Goal: Task Accomplishment & Management: Use online tool/utility

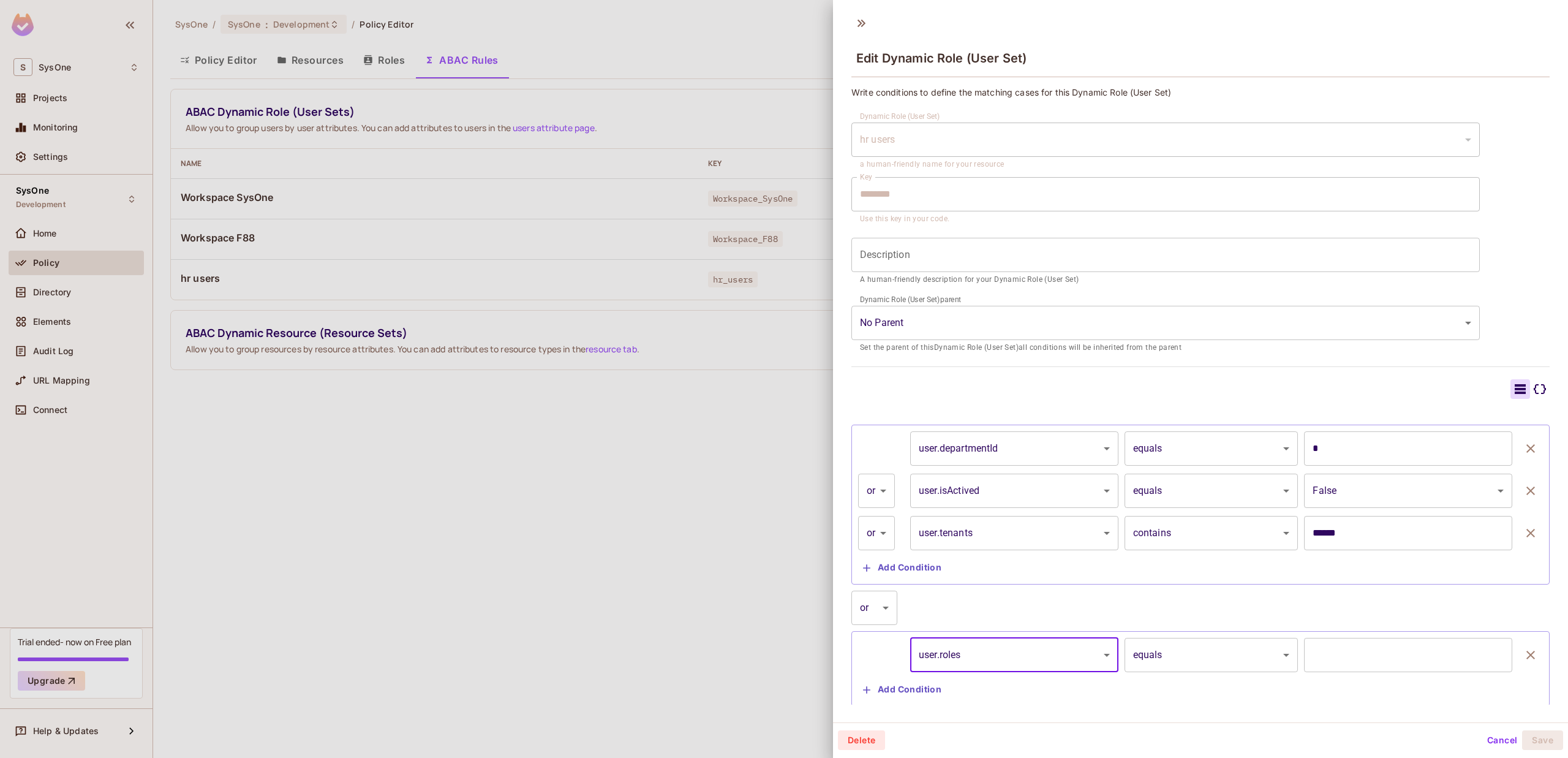
scroll to position [27, 0]
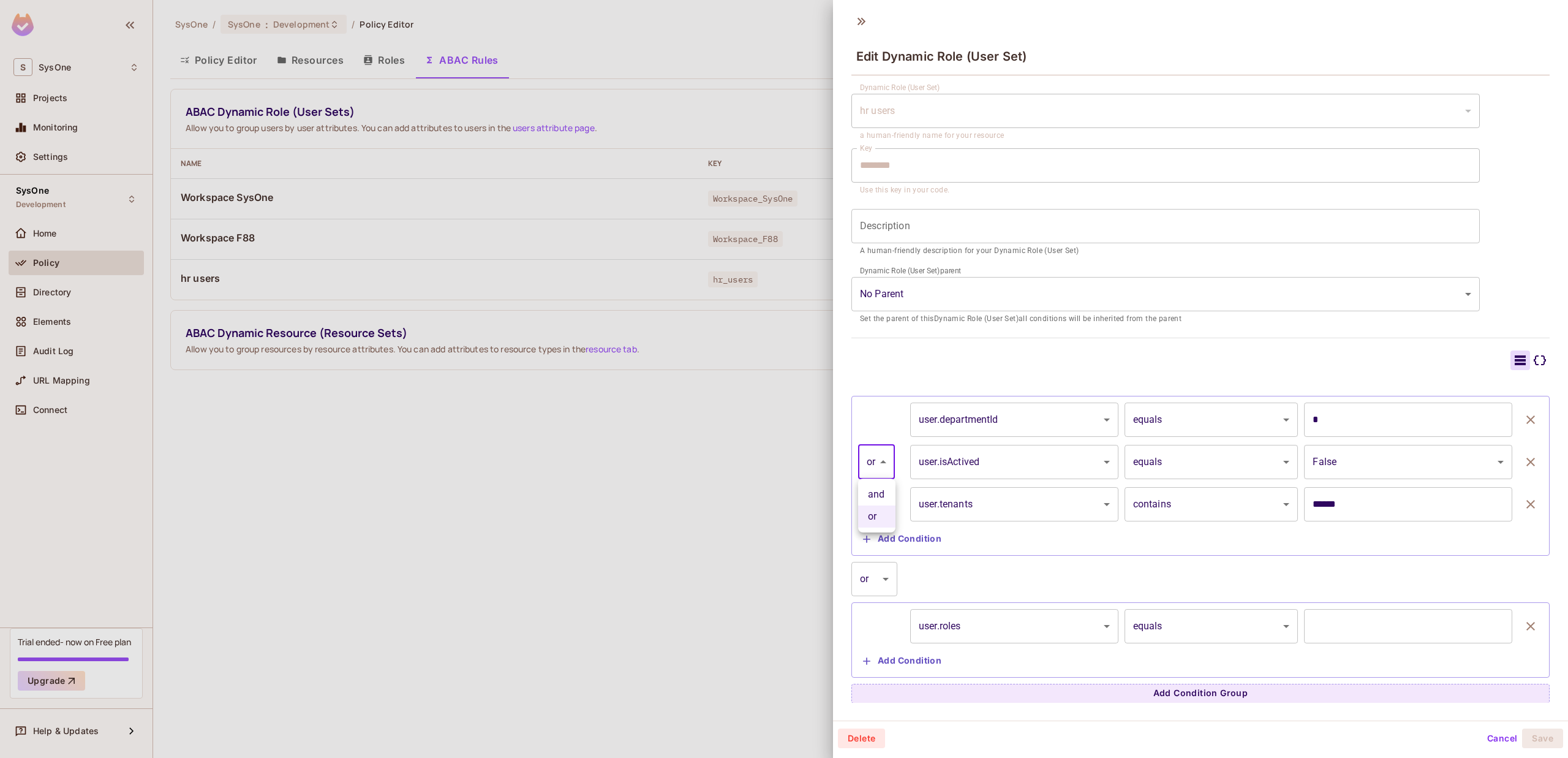
click at [868, 465] on body "S SysOne Projects Monitoring Settings SysOne Development Home Policy Directory …" at bounding box center [784, 379] width 1568 height 758
click at [869, 465] on div at bounding box center [784, 379] width 1568 height 758
click at [885, 449] on body "S SysOne Projects Monitoring Settings SysOne Development Home Policy Directory …" at bounding box center [784, 379] width 1568 height 758
click at [885, 449] on div at bounding box center [784, 379] width 1568 height 758
click at [1015, 418] on body "S SysOne Projects Monitoring Settings SysOne Development Home Policy Directory …" at bounding box center [784, 379] width 1568 height 758
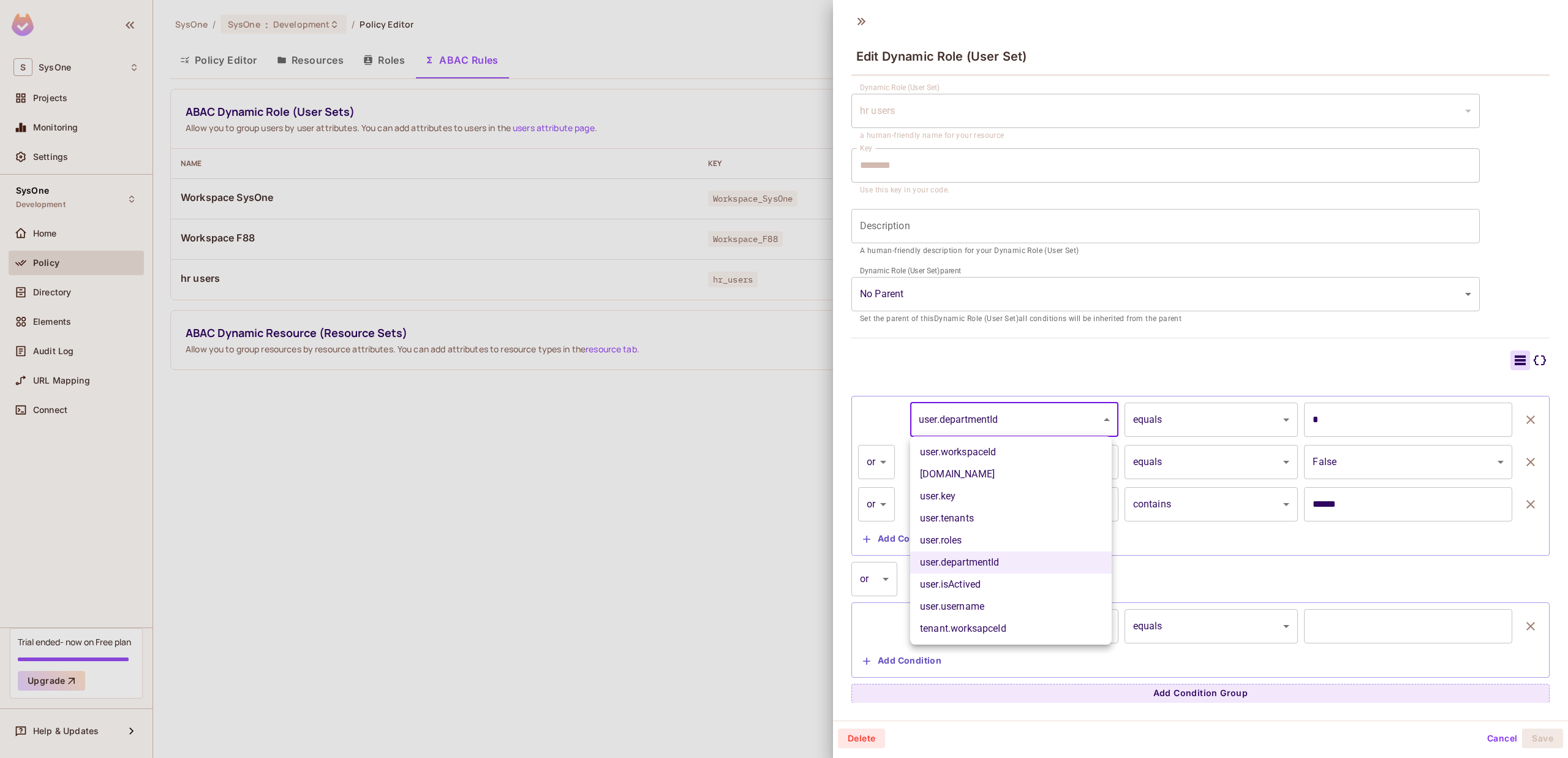
click at [1015, 417] on div at bounding box center [784, 379] width 1568 height 758
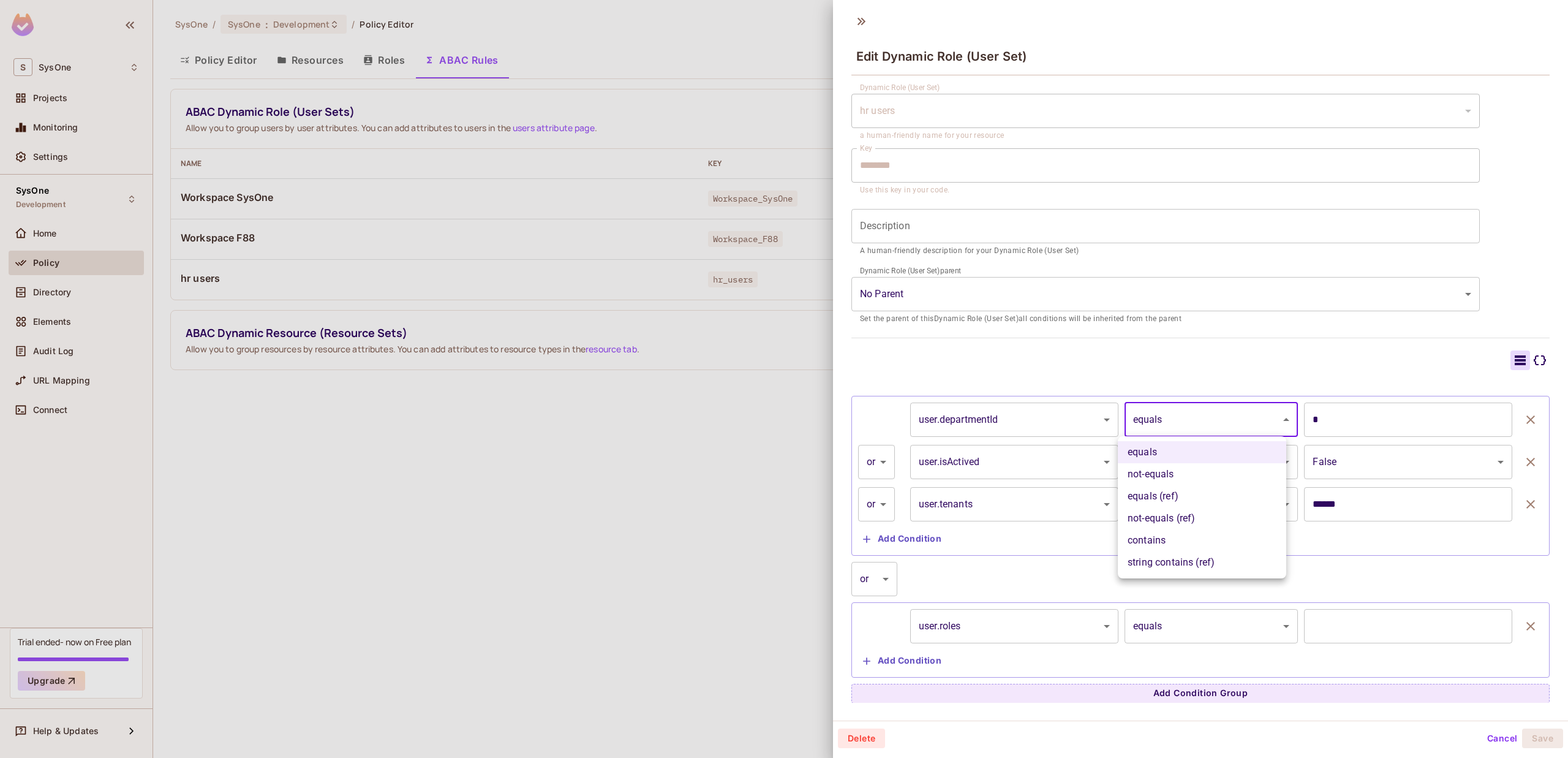
click at [1207, 409] on body "S SysOne Projects Monitoring Settings SysOne Development Home Policy Directory …" at bounding box center [784, 379] width 1568 height 758
click at [1053, 469] on div at bounding box center [784, 379] width 1568 height 758
click at [1053, 464] on body "S SysOne Projects Monitoring Settings SysOne Development Home Policy Directory …" at bounding box center [784, 379] width 1568 height 758
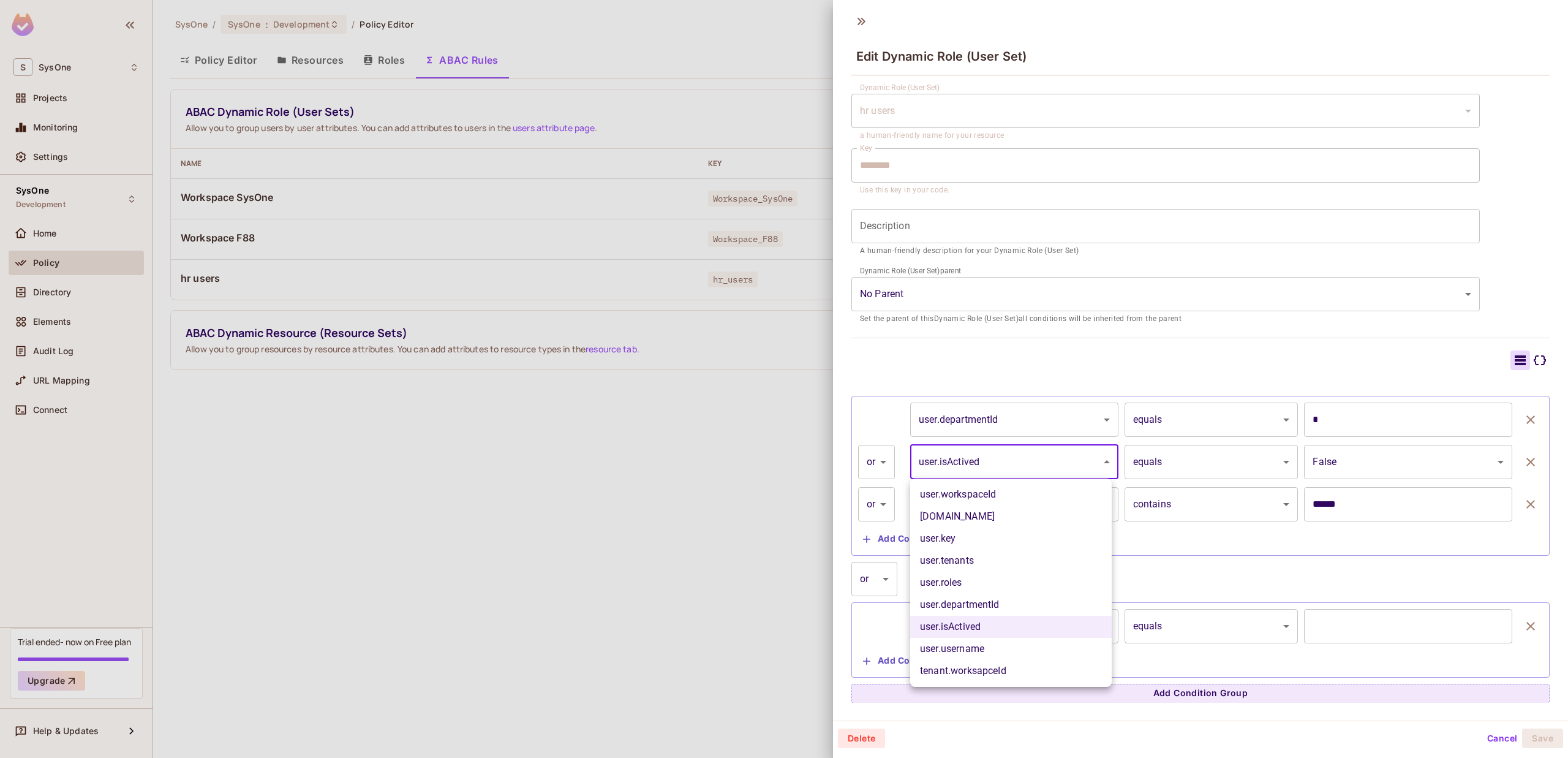
click at [1214, 563] on div at bounding box center [784, 379] width 1568 height 758
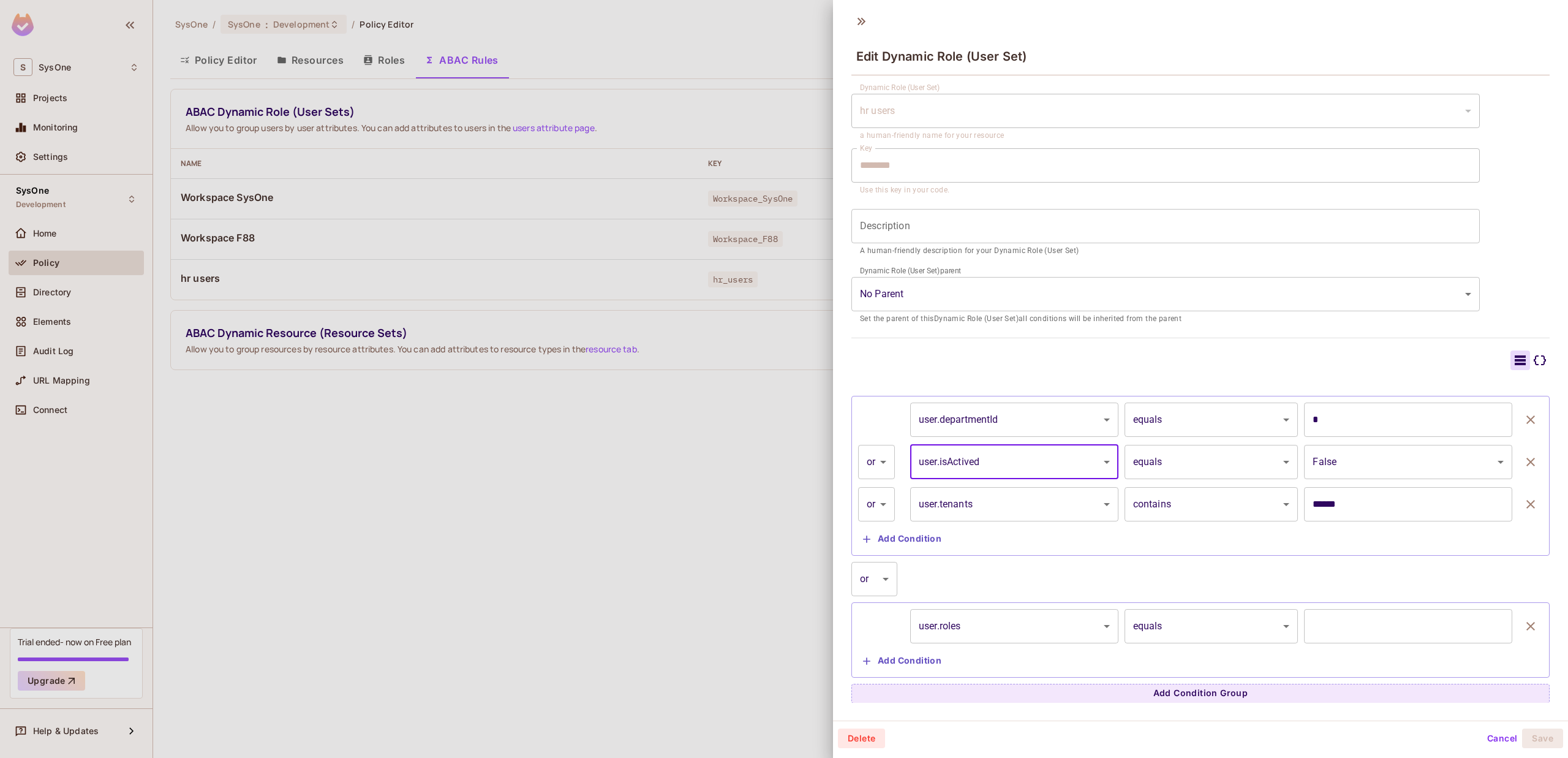
click at [1049, 502] on body "S SysOne Projects Monitoring Settings SysOne Development Home Policy Directory …" at bounding box center [784, 379] width 1568 height 758
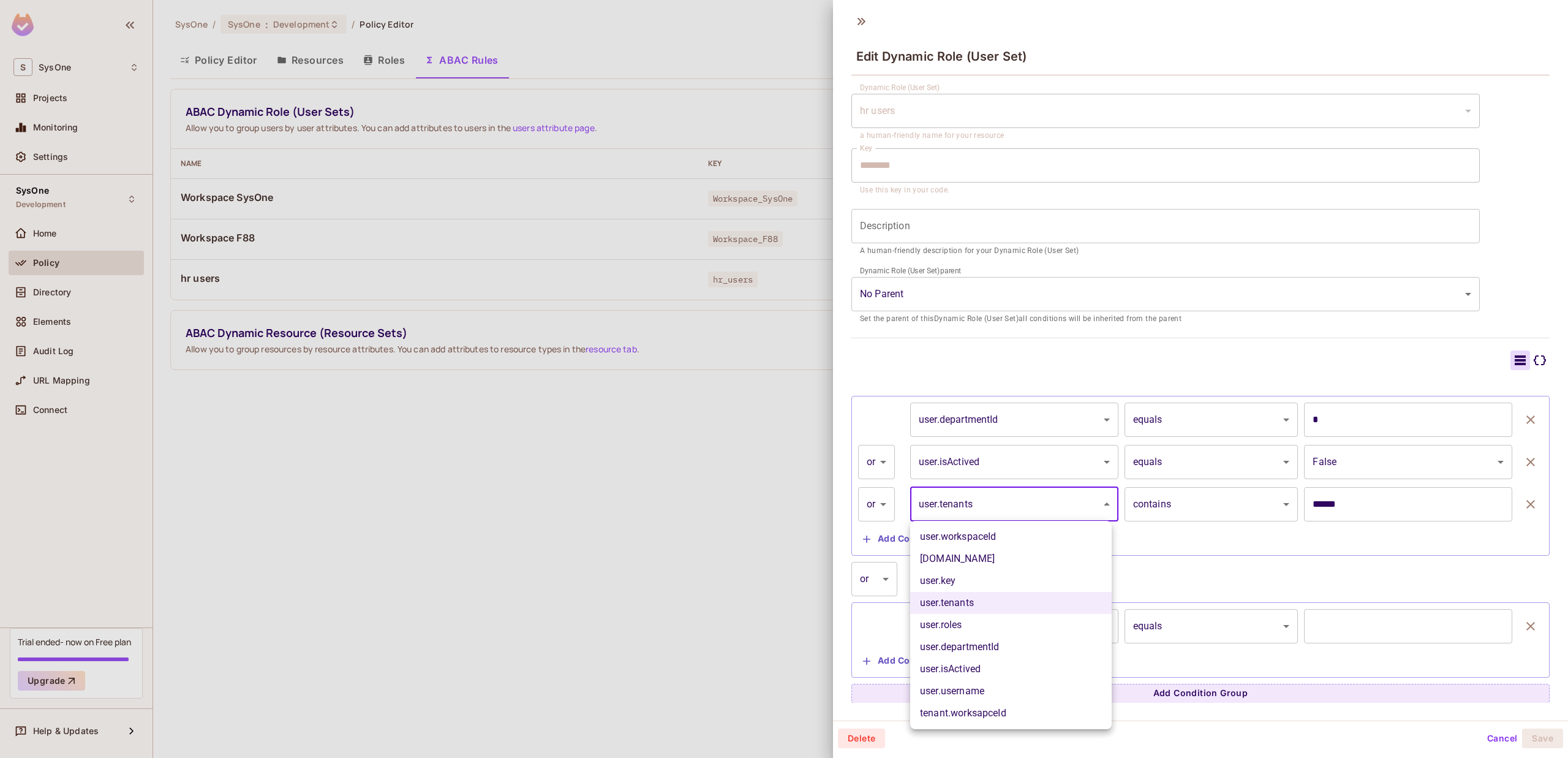
click at [1049, 502] on div at bounding box center [784, 379] width 1568 height 758
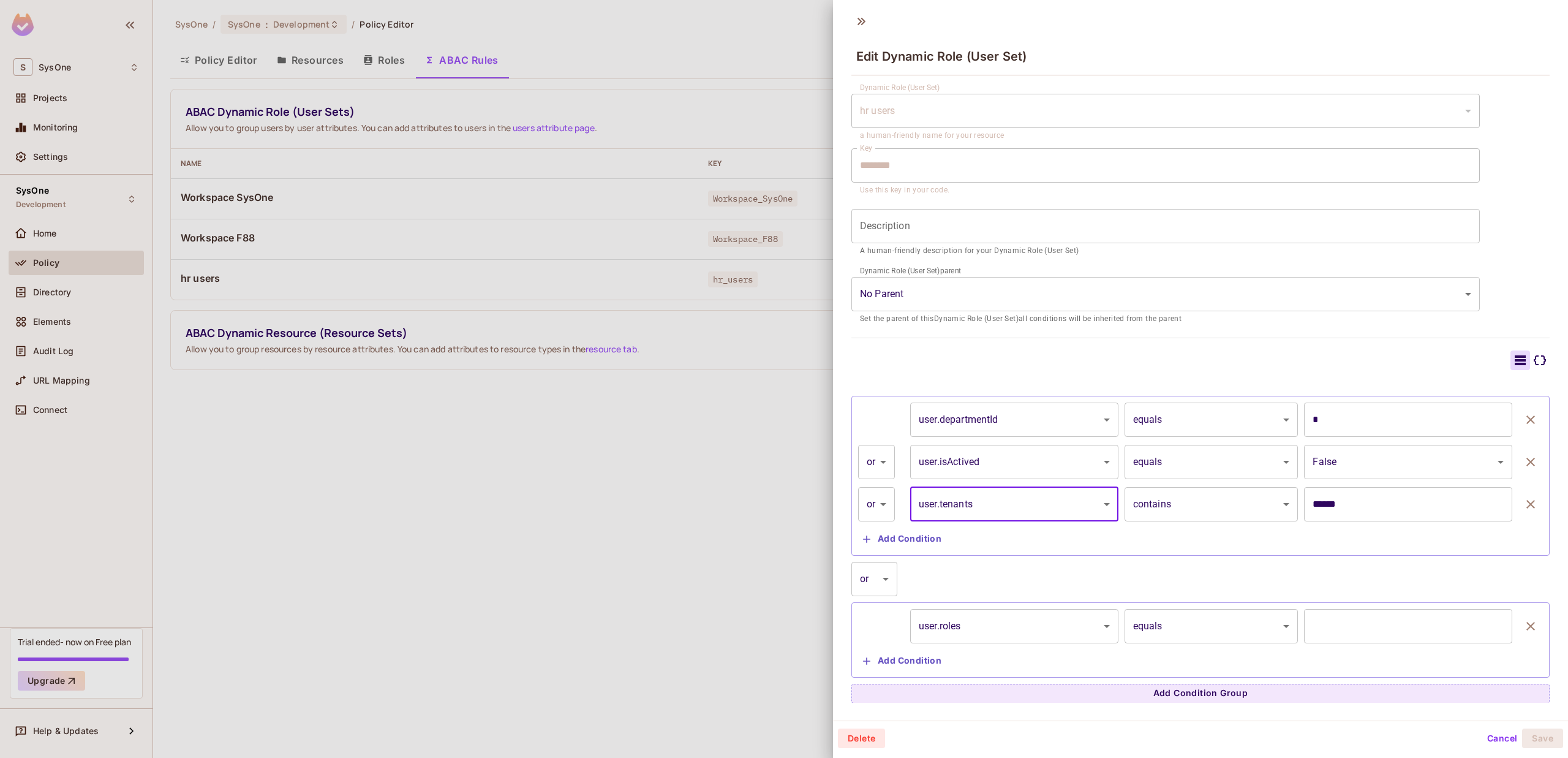
click at [1035, 450] on body "S SysOne Projects Monitoring Settings SysOne Development Home Policy Directory …" at bounding box center [784, 379] width 1568 height 758
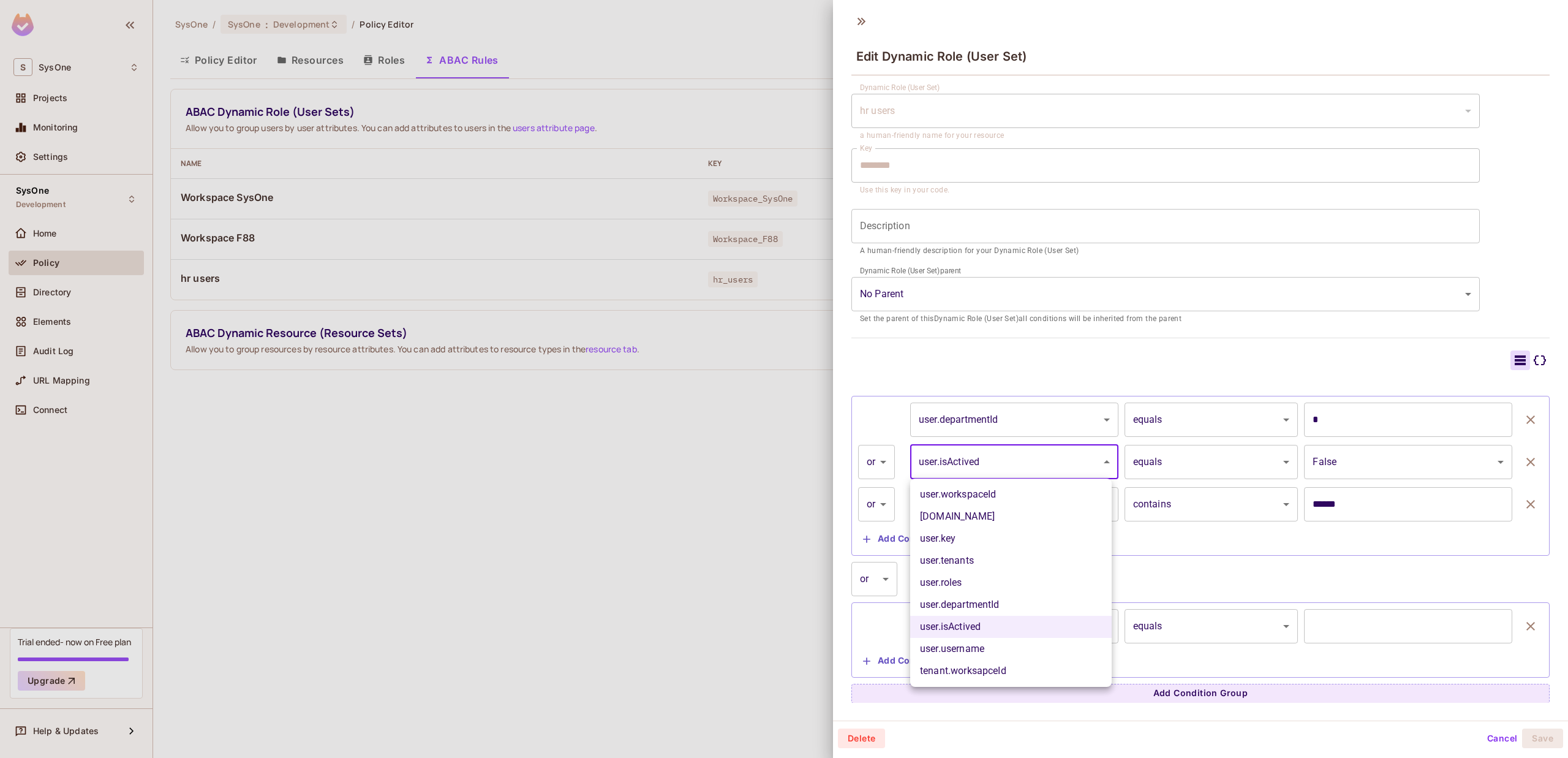
click at [1034, 450] on div at bounding box center [784, 379] width 1568 height 758
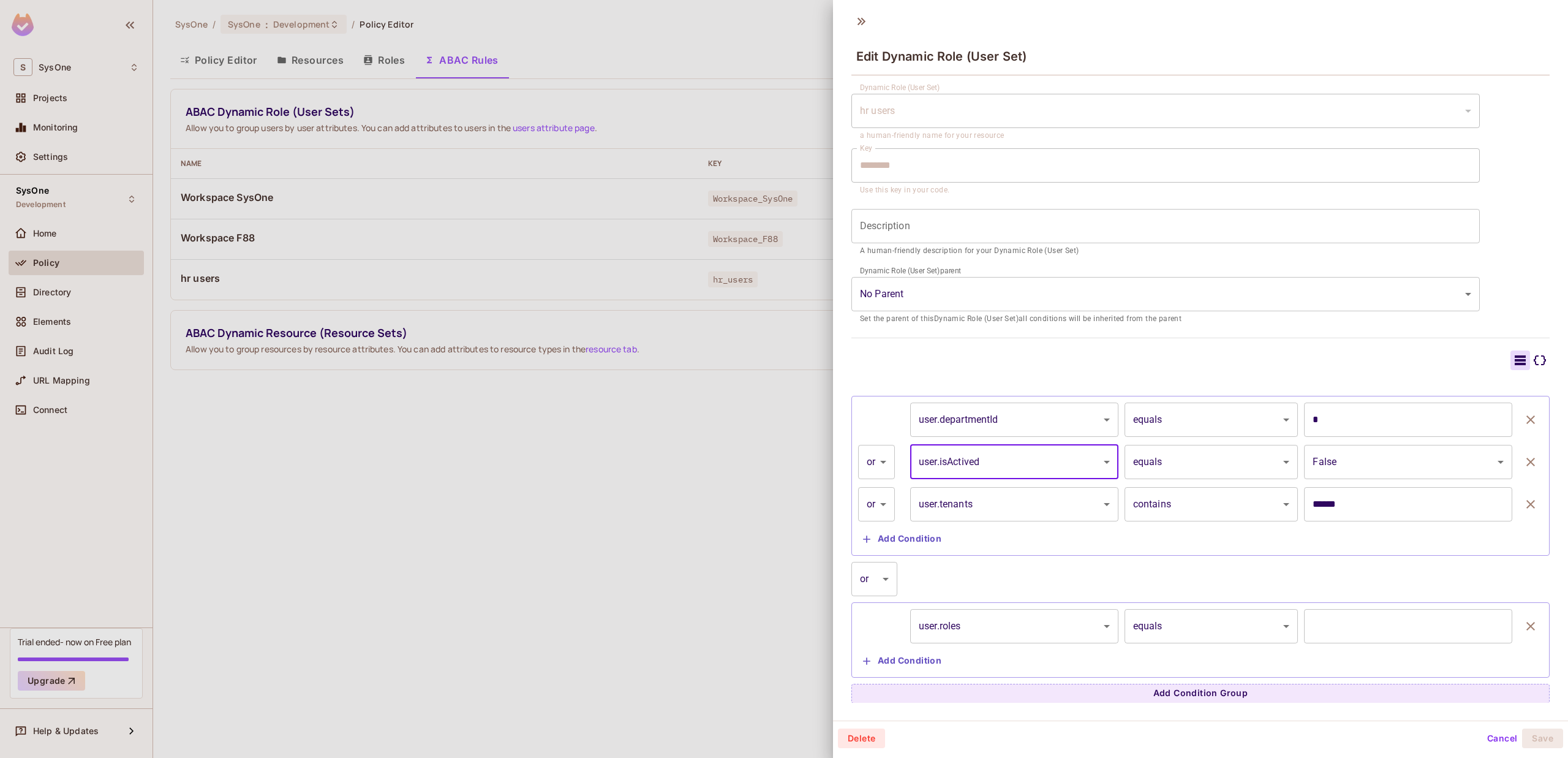
click at [1176, 457] on body "S SysOne Projects Monitoring Settings SysOne Development Home Policy Directory …" at bounding box center [784, 379] width 1568 height 758
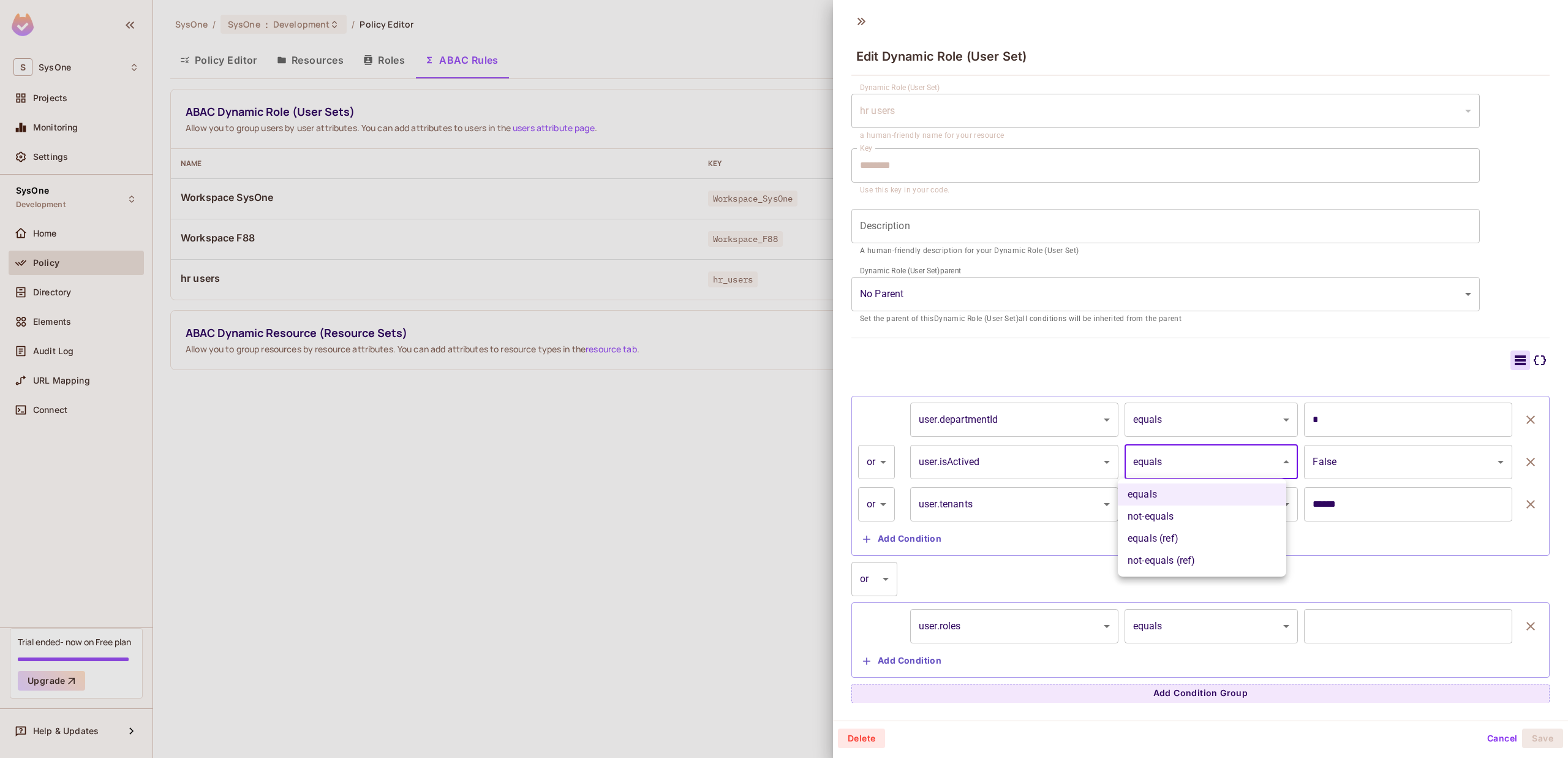
click at [1011, 457] on div at bounding box center [784, 379] width 1568 height 758
click at [1011, 457] on body "S SysOne Projects Monitoring Settings SysOne Development Home Policy Directory …" at bounding box center [784, 379] width 1568 height 758
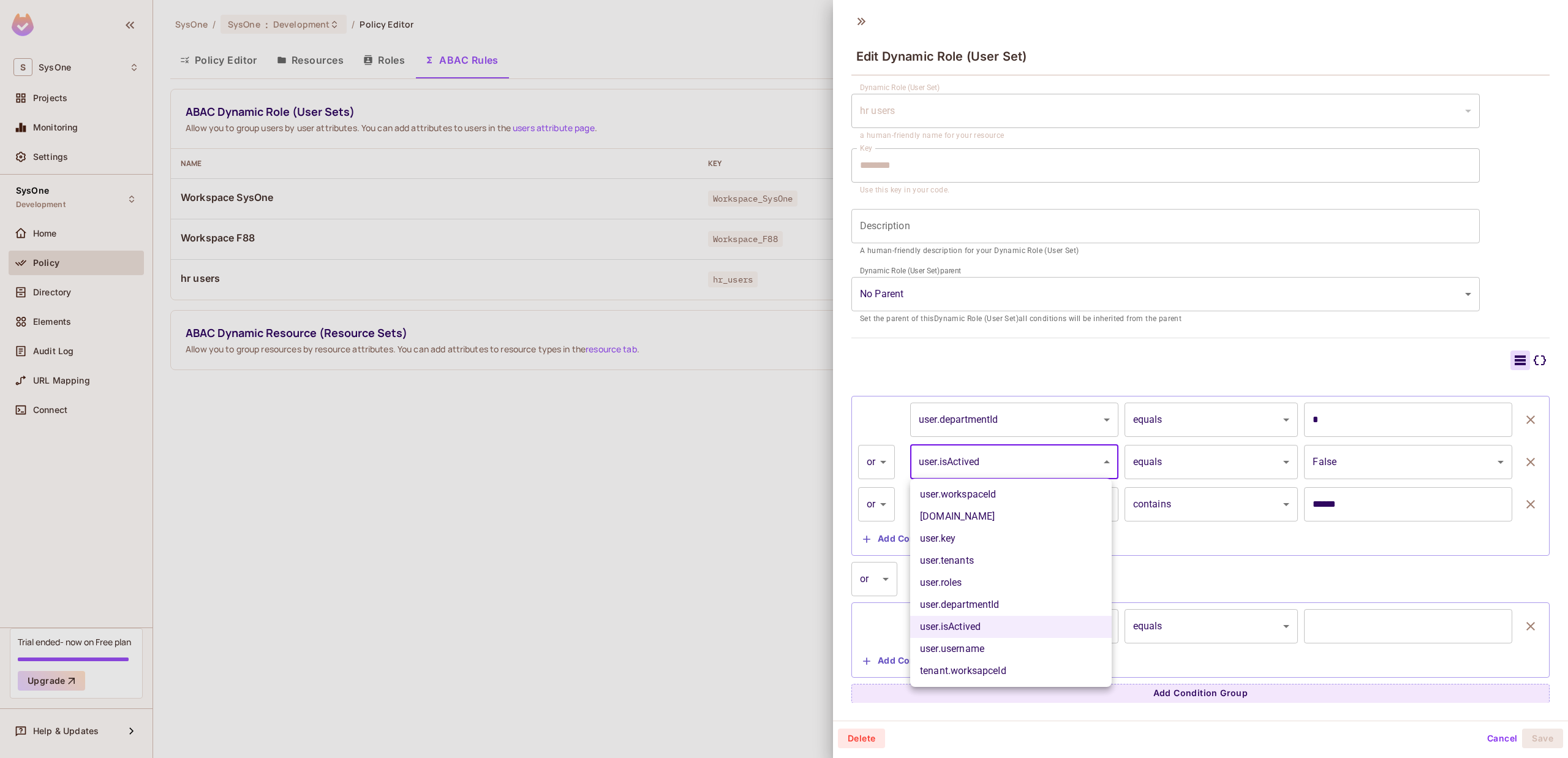
click at [985, 560] on li "user.tenants" at bounding box center [1011, 560] width 201 height 22
type input "**********"
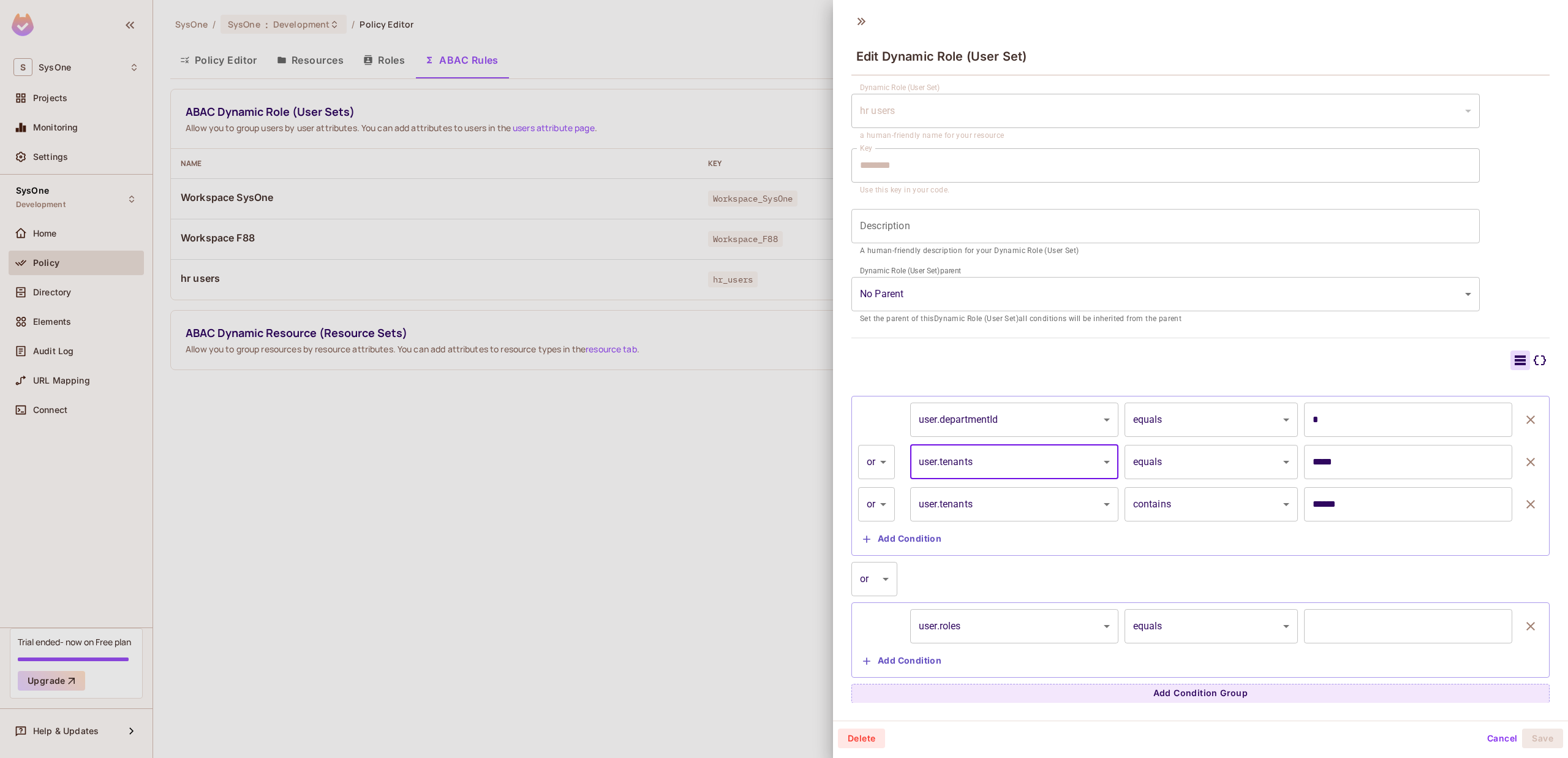
click at [1046, 502] on body "S SysOne Projects Monitoring Settings SysOne Development Home Policy Directory …" at bounding box center [784, 379] width 1568 height 758
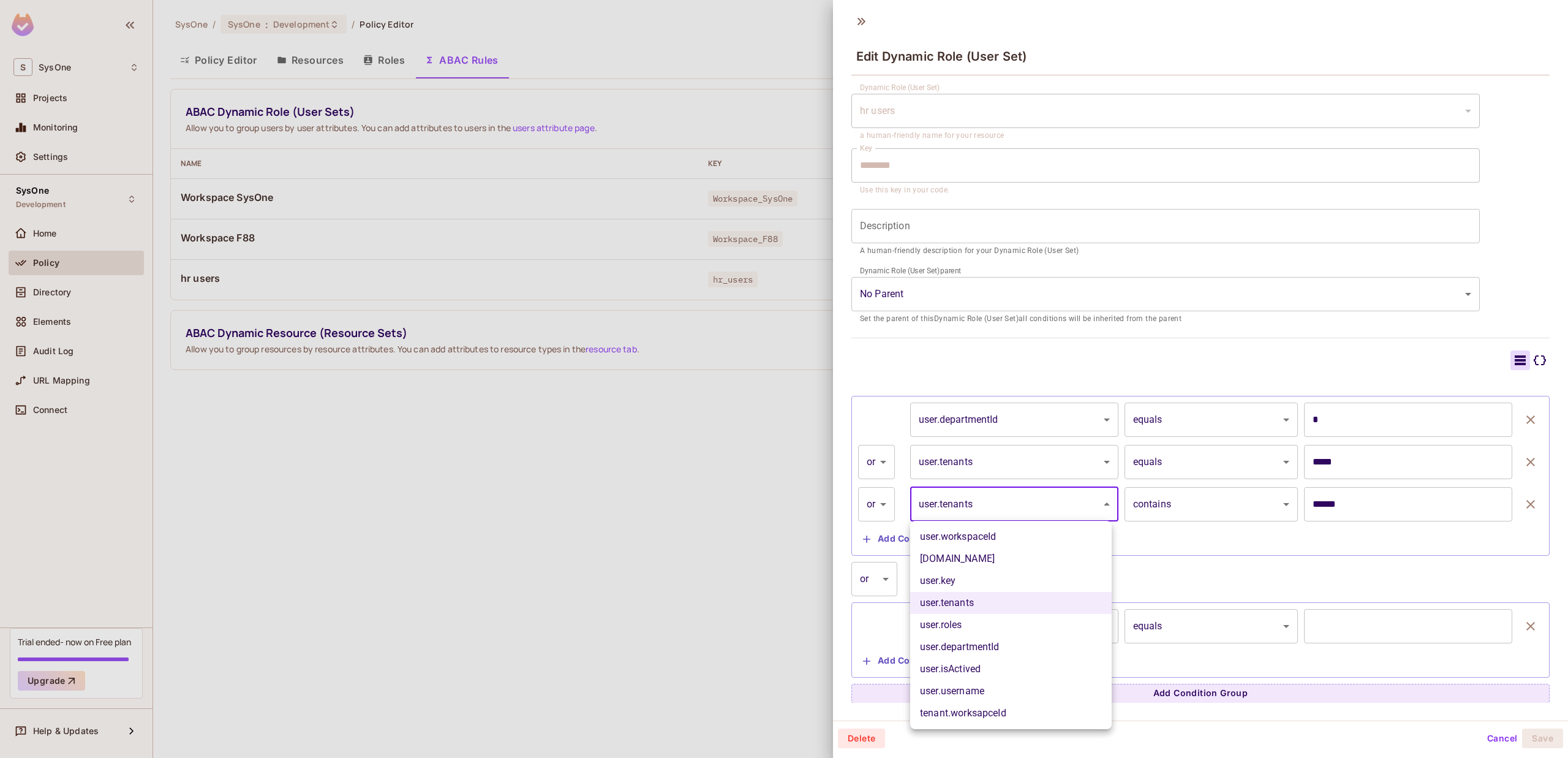
click at [995, 705] on li "tenant.worksapceId" at bounding box center [1011, 712] width 201 height 22
type input "**********"
type input "*"
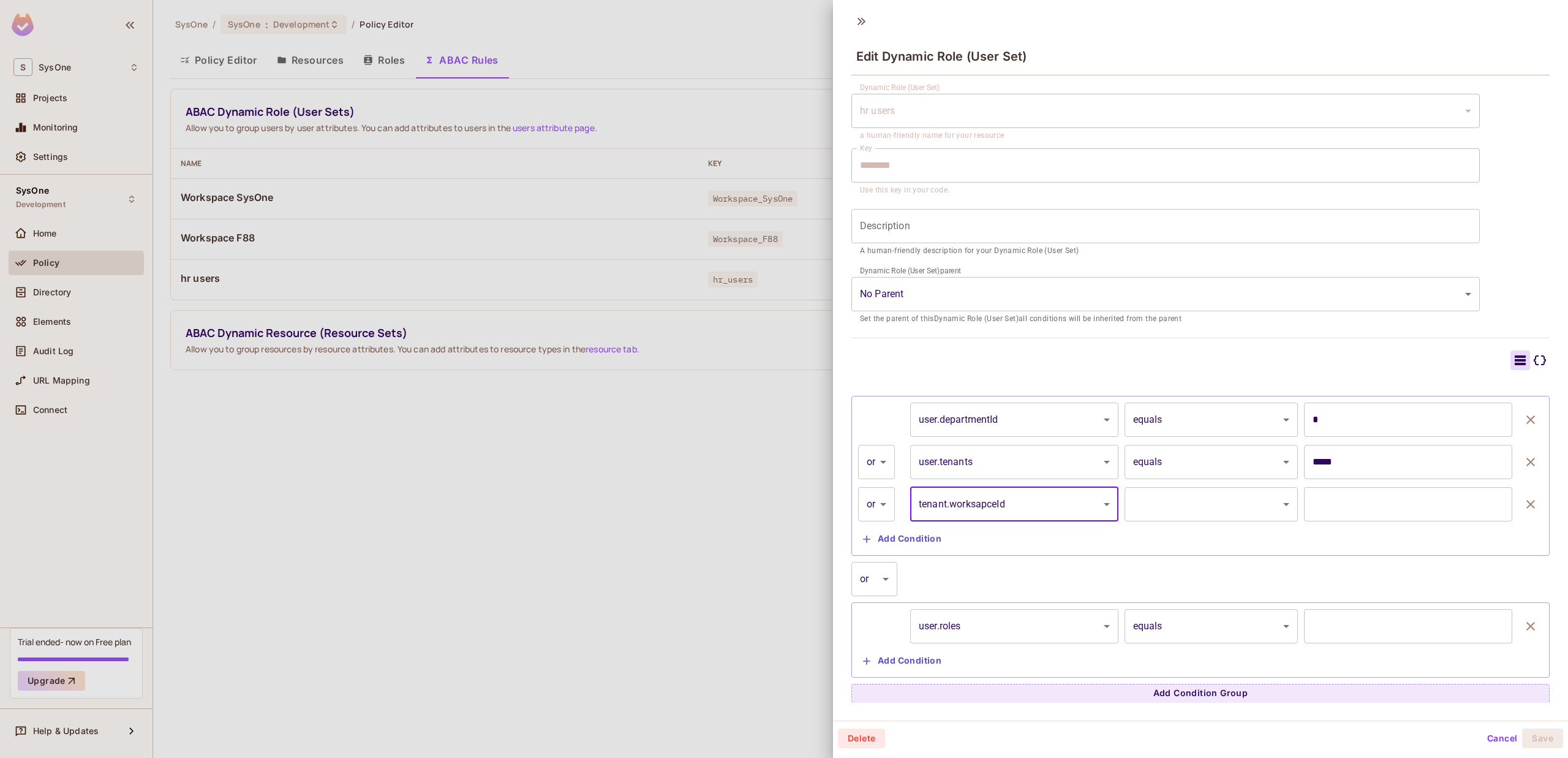
click at [1044, 454] on body "S SysOne Projects Monitoring Settings SysOne Development Home Policy Directory …" at bounding box center [784, 379] width 1568 height 758
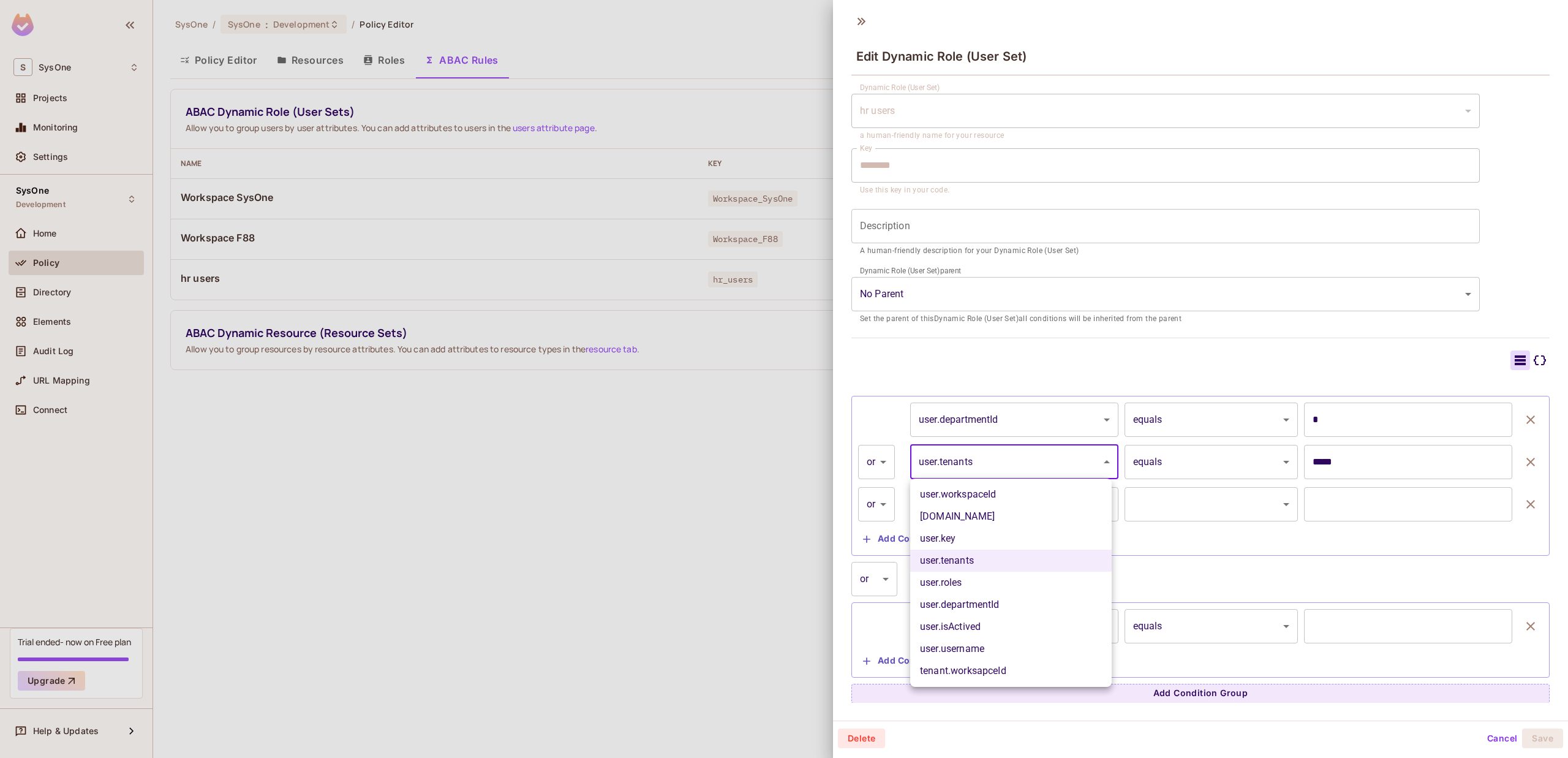
click at [1030, 493] on li "user.workspaceId" at bounding box center [1011, 494] width 201 height 22
type input "**********"
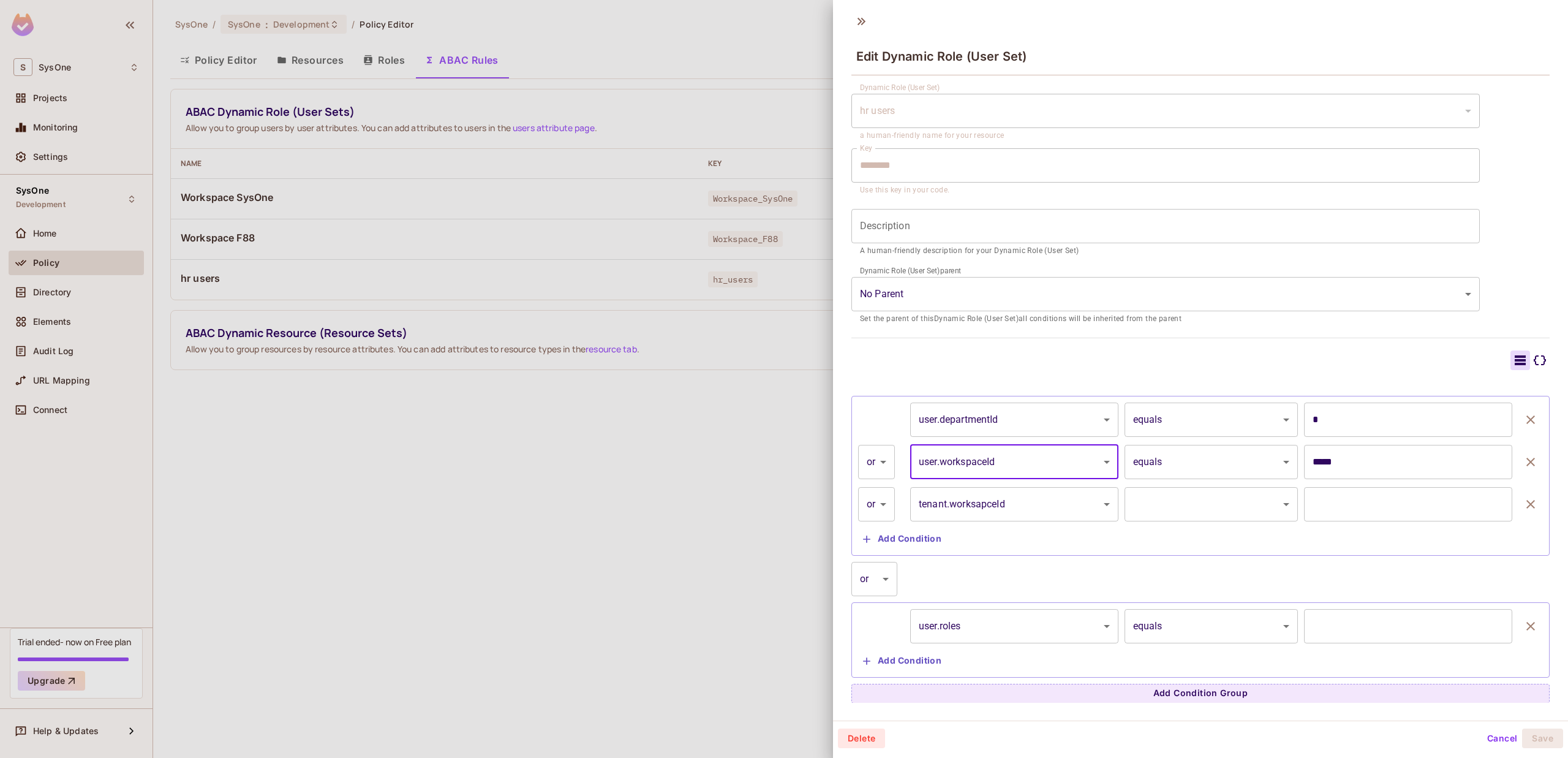
click at [1162, 460] on body "S SysOne Projects Monitoring Settings SysOne Development Home Policy Directory …" at bounding box center [784, 379] width 1568 height 758
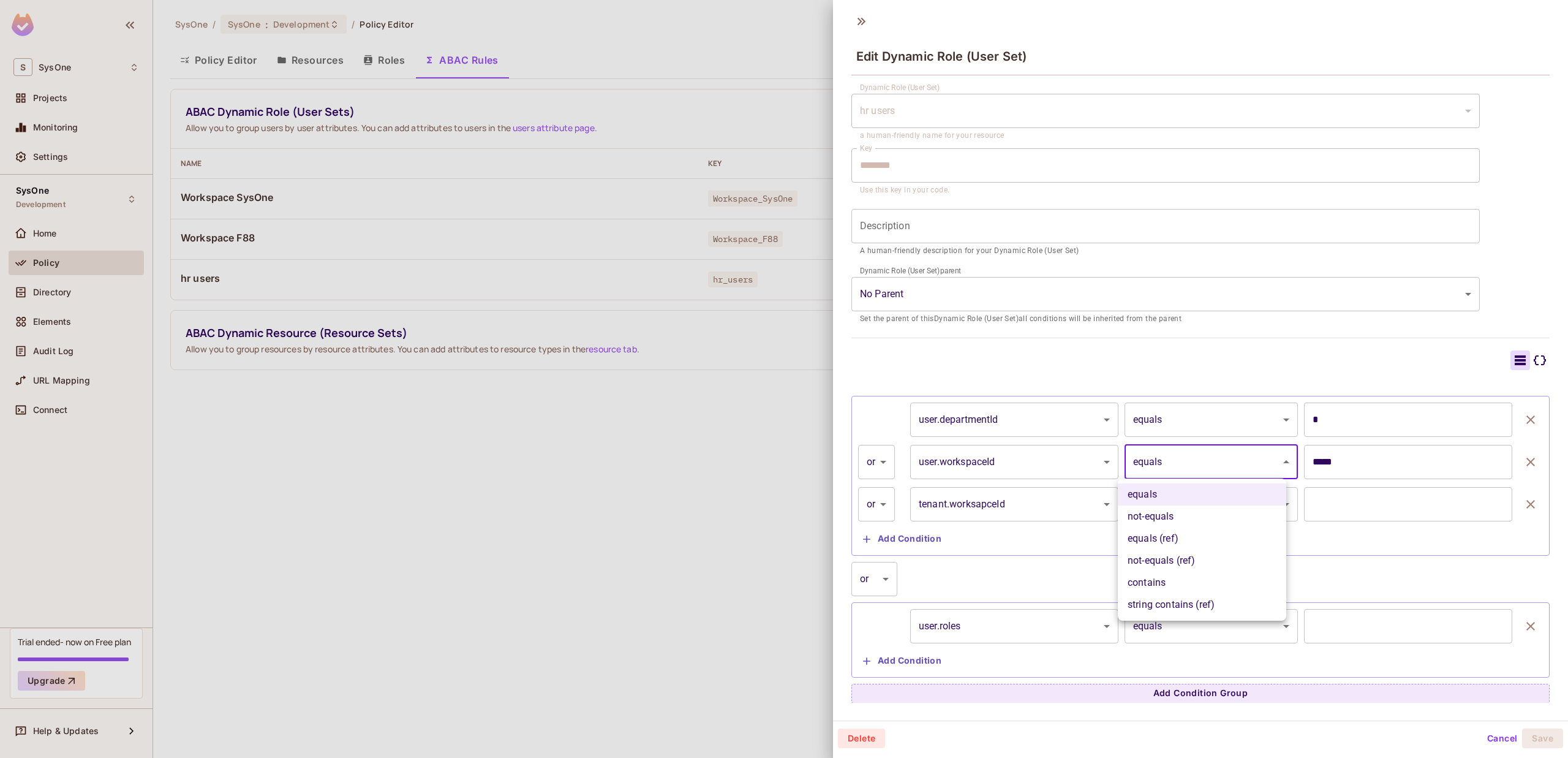
click at [977, 424] on div at bounding box center [784, 379] width 1568 height 758
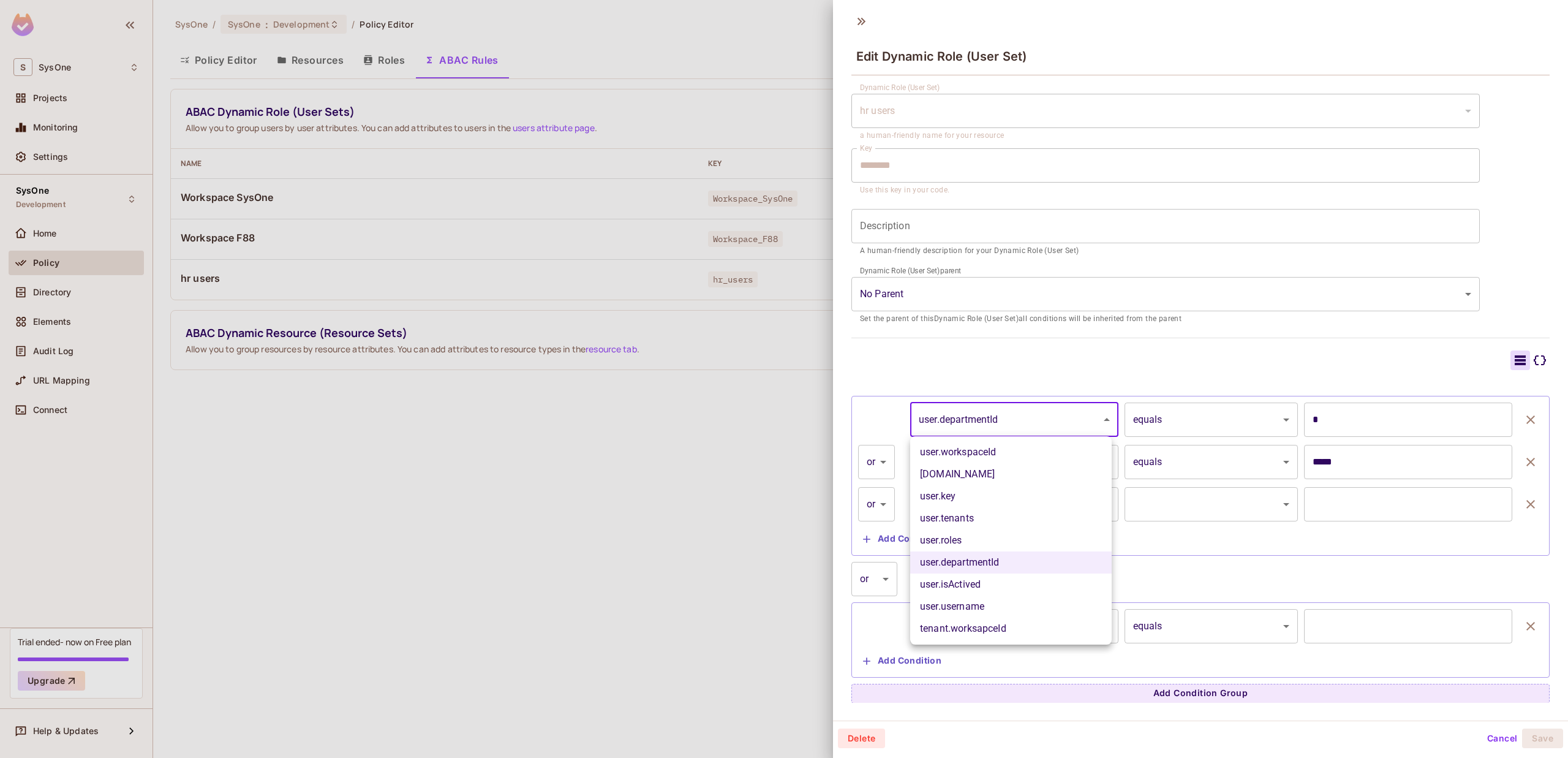
click at [995, 416] on body "S SysOne Projects Monitoring Settings SysOne Development Home Policy Directory …" at bounding box center [784, 379] width 1568 height 758
click at [984, 488] on li "user.key" at bounding box center [1011, 496] width 201 height 22
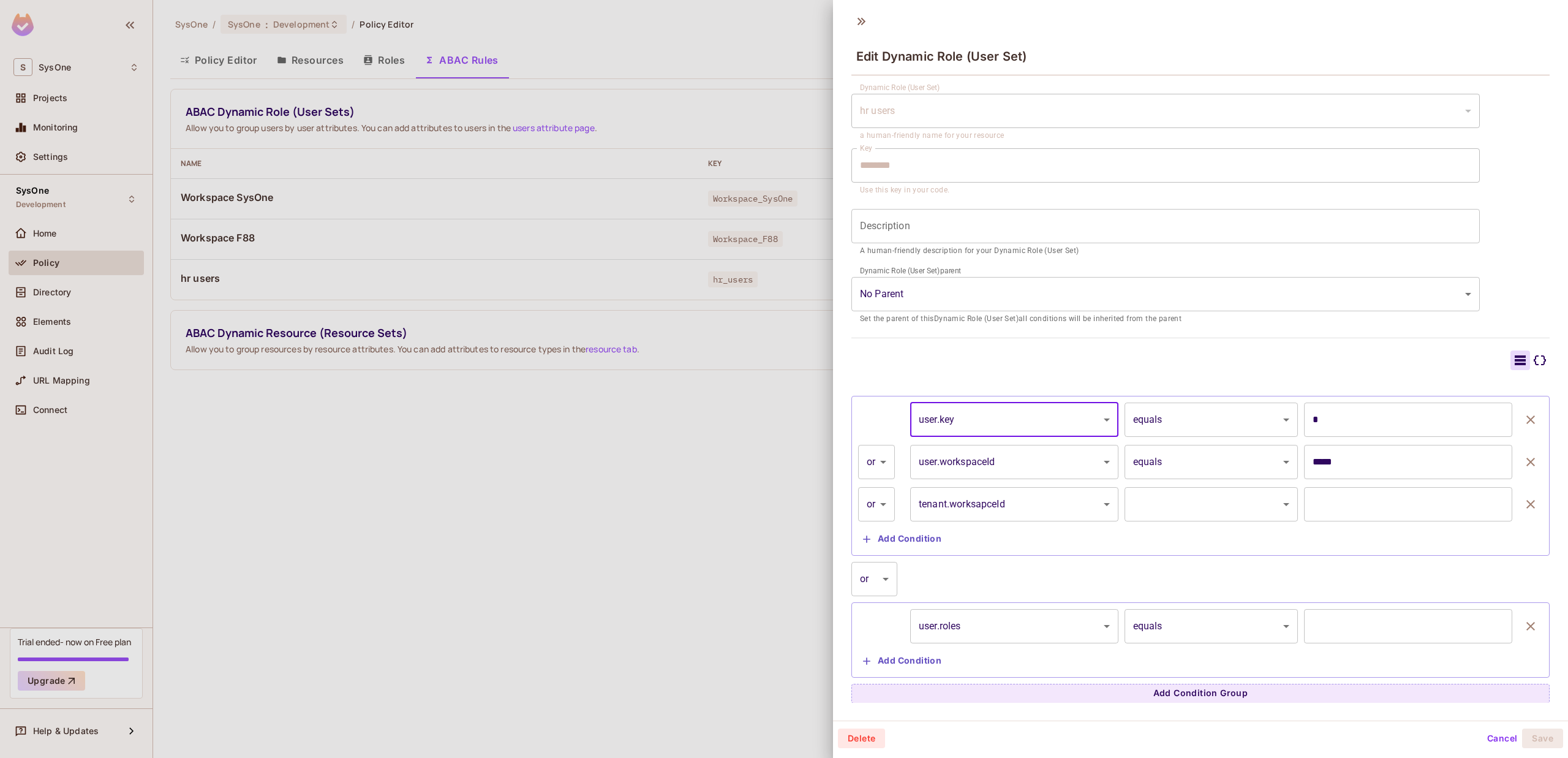
click at [1181, 425] on body "S SysOne Projects Monitoring Settings SysOne Development Home Policy Directory …" at bounding box center [784, 379] width 1568 height 758
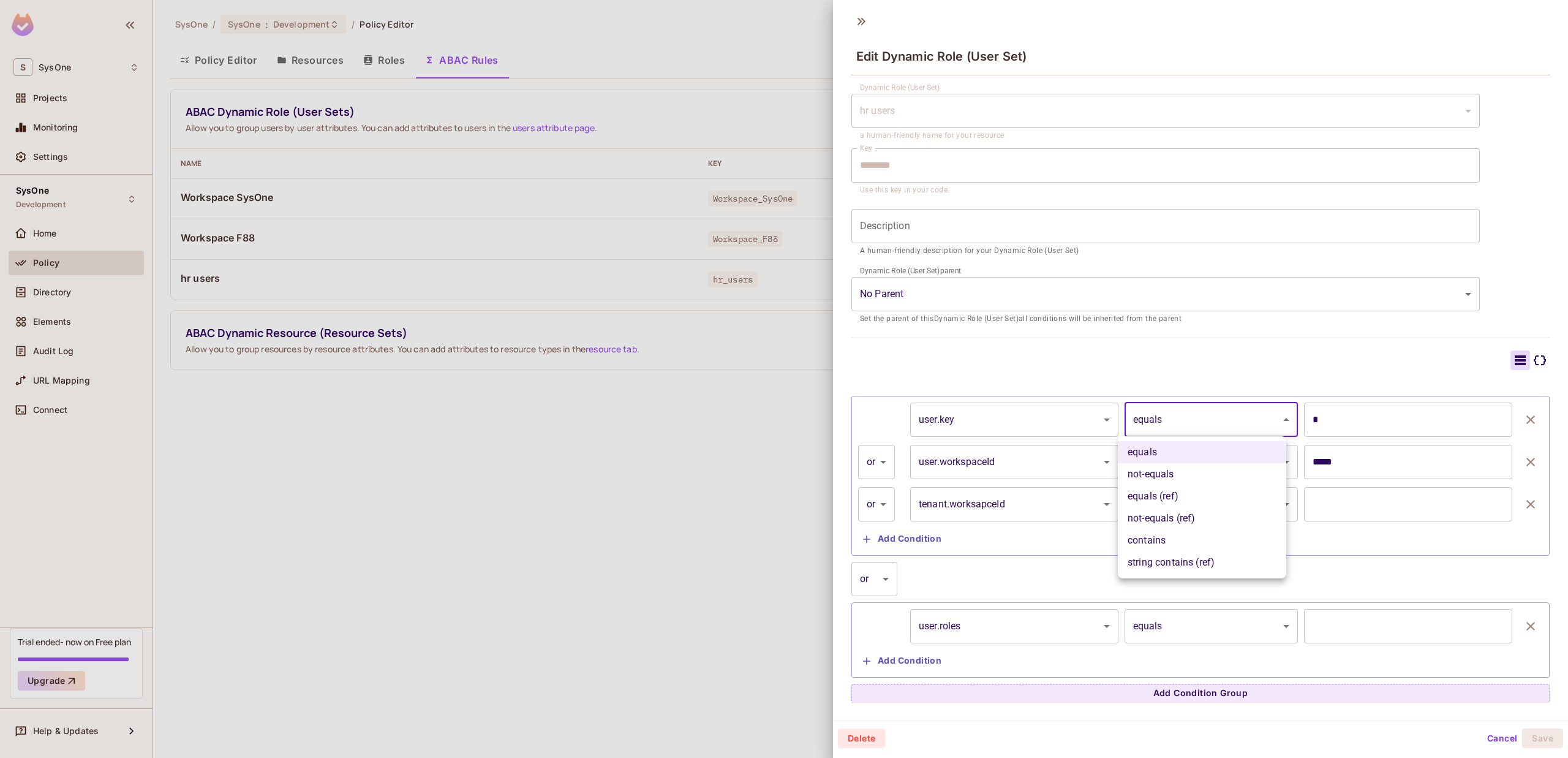
click at [1071, 414] on div at bounding box center [784, 379] width 1568 height 758
click at [1068, 414] on body "S SysOne Projects Monitoring Settings SysOne Development Home Policy Directory …" at bounding box center [784, 379] width 1568 height 758
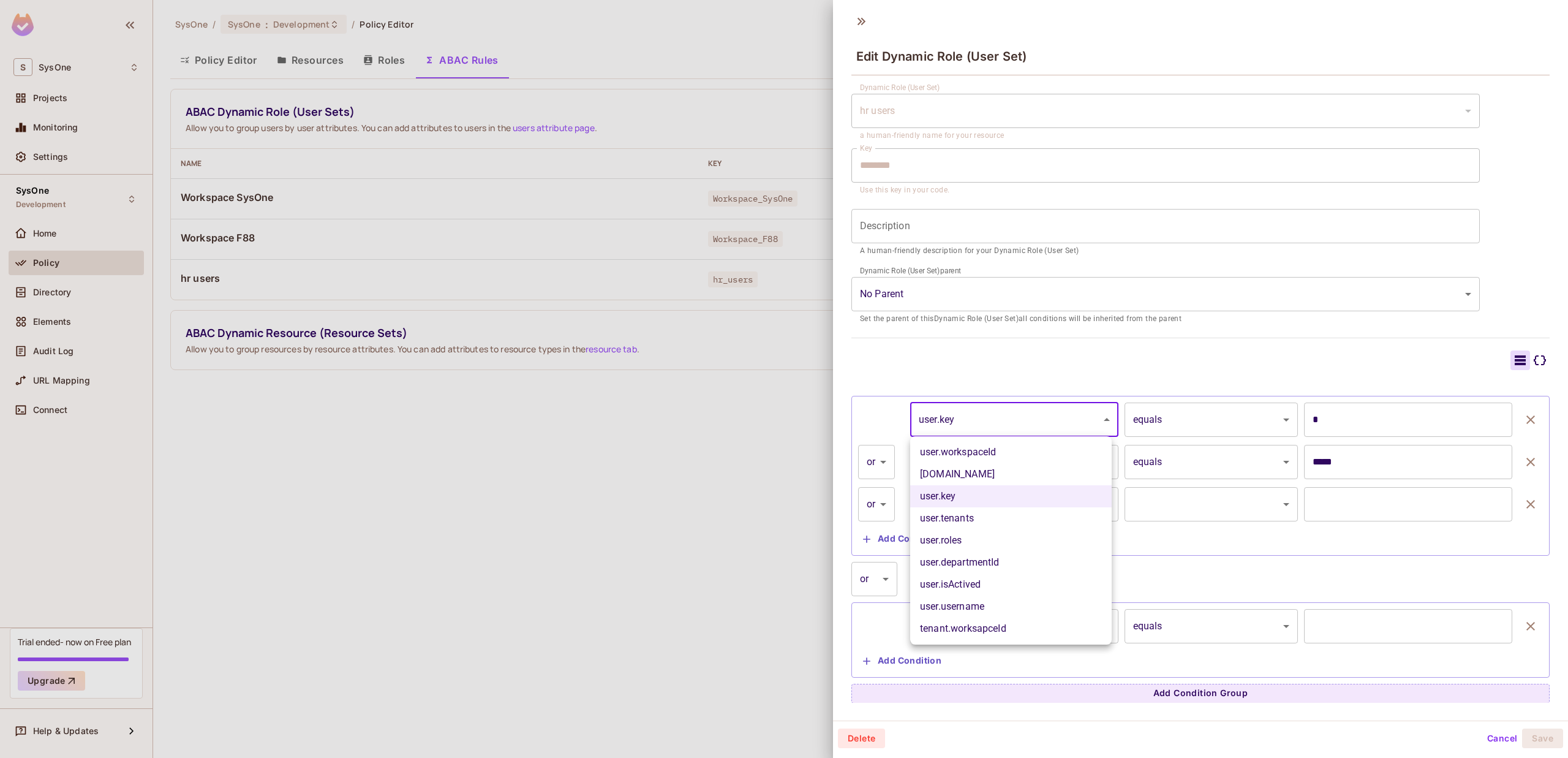
click at [1032, 521] on li "user.tenants" at bounding box center [1011, 518] width 201 height 22
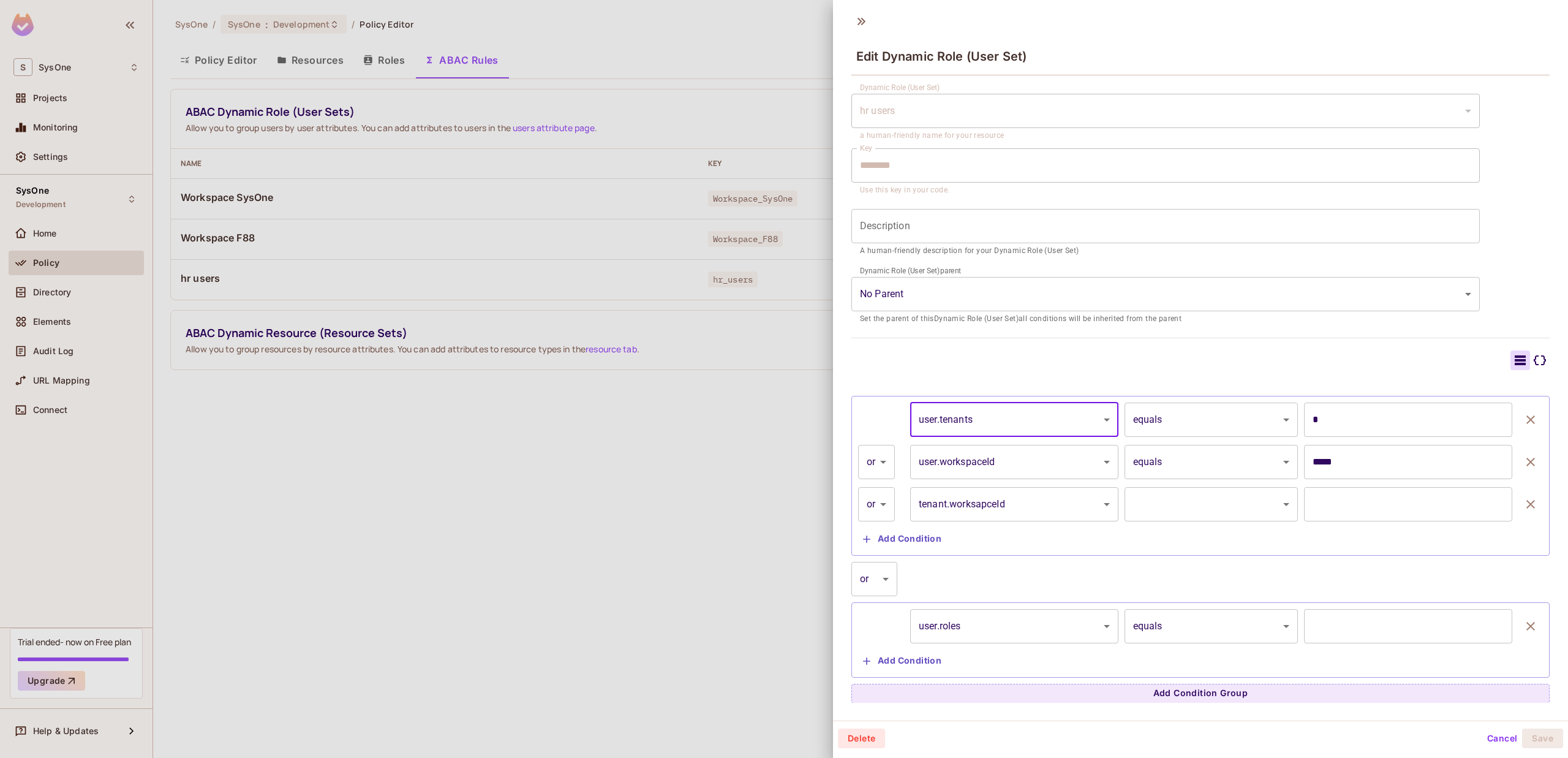
click at [1078, 411] on body "S SysOne Projects Monitoring Settings SysOne Development Home Policy Directory …" at bounding box center [784, 379] width 1568 height 758
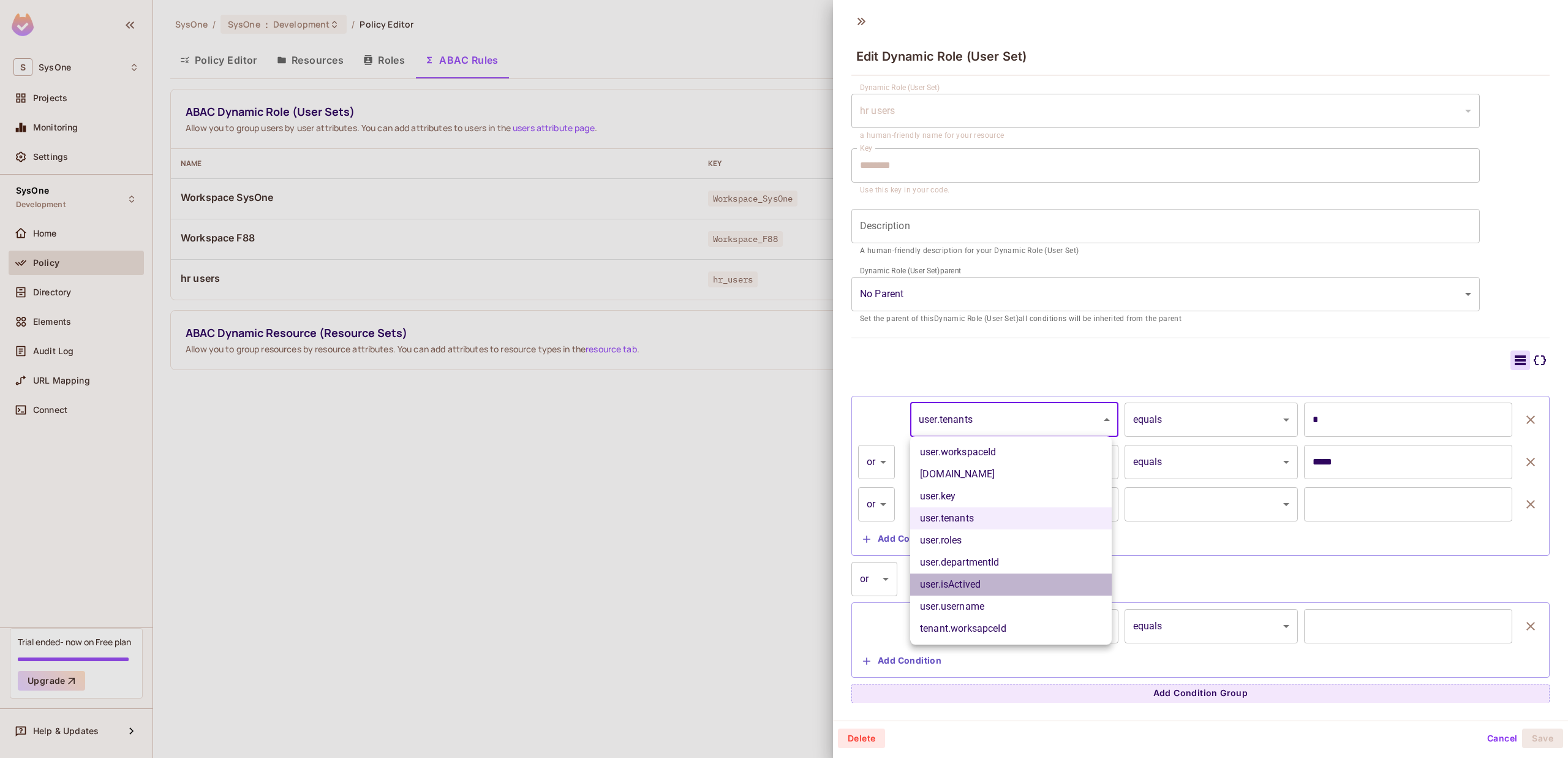
click at [1047, 589] on li "user.isActived" at bounding box center [1011, 584] width 201 height 22
type input "**********"
